Goal: Contribute content

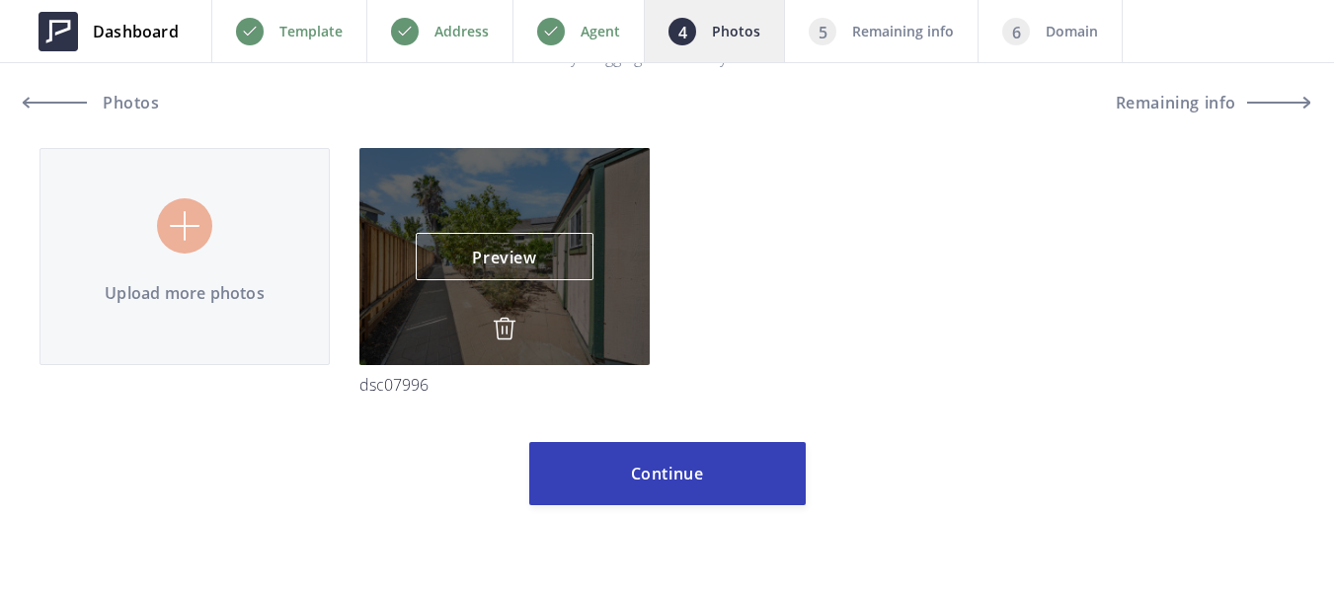
click at [505, 322] on img at bounding box center [505, 329] width 24 height 24
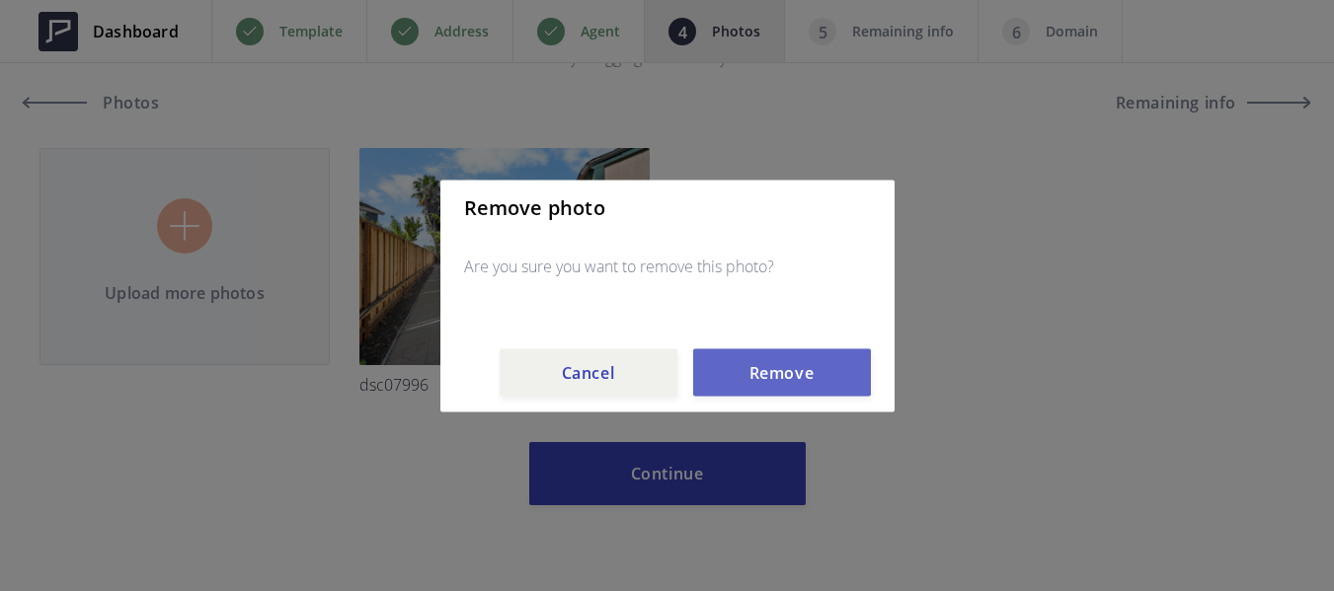
click at [792, 378] on button "Remove" at bounding box center [782, 372] width 178 height 47
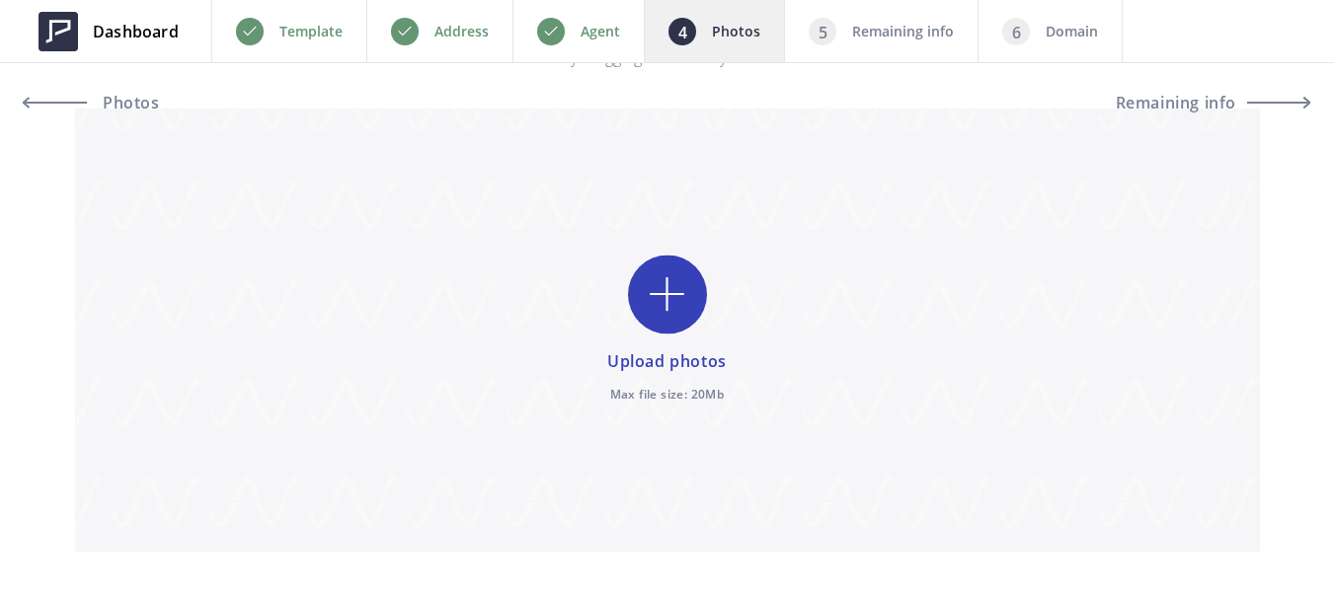
click at [680, 303] on input "file" at bounding box center [667, 330] width 1185 height 443
type input "C:\fakepath\DSC07985.jpg"
